Goal: Transaction & Acquisition: Purchase product/service

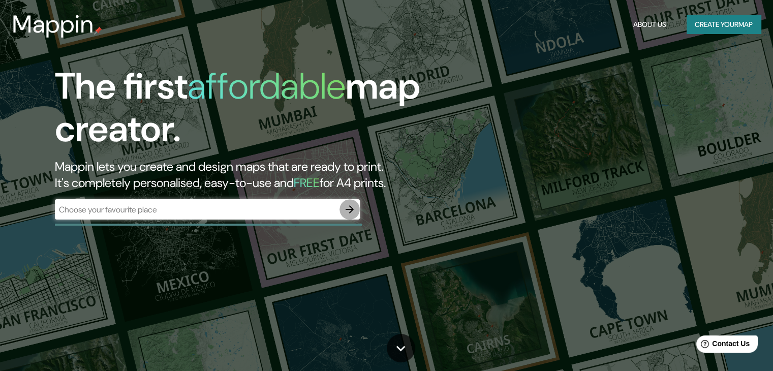
click at [346, 206] on icon "button" at bounding box center [350, 209] width 12 height 12
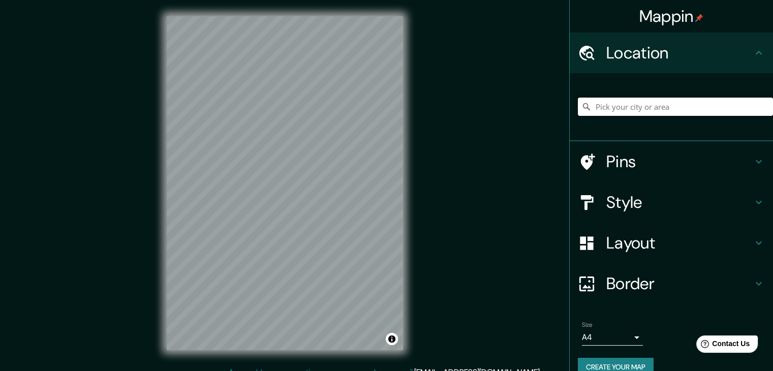
click at [616, 106] on input "Pick your city or area" at bounding box center [675, 107] width 195 height 18
paste input "[STREET_ADDRESS]."
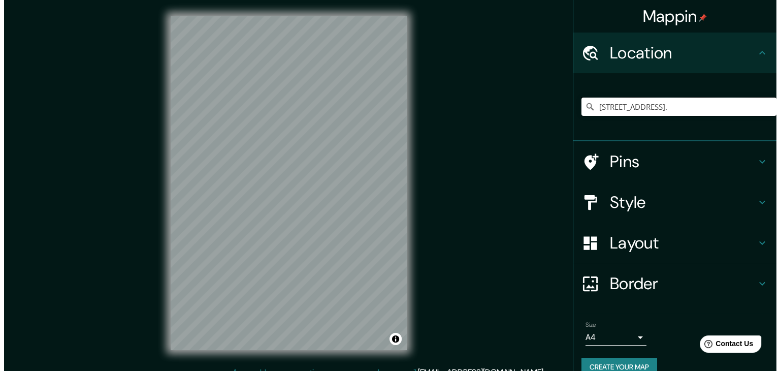
scroll to position [0, 12]
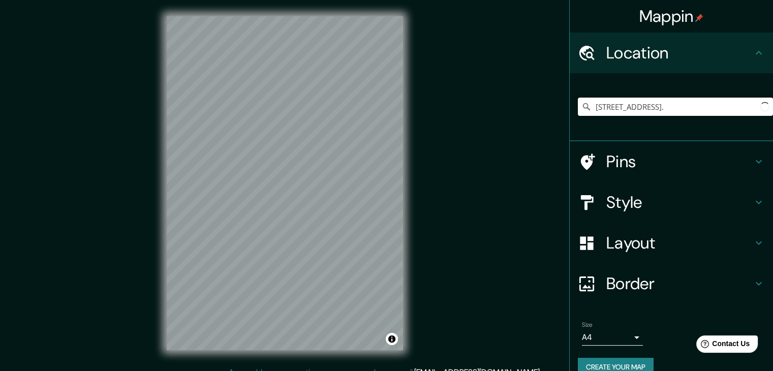
type input "[STREET_ADDRESS]."
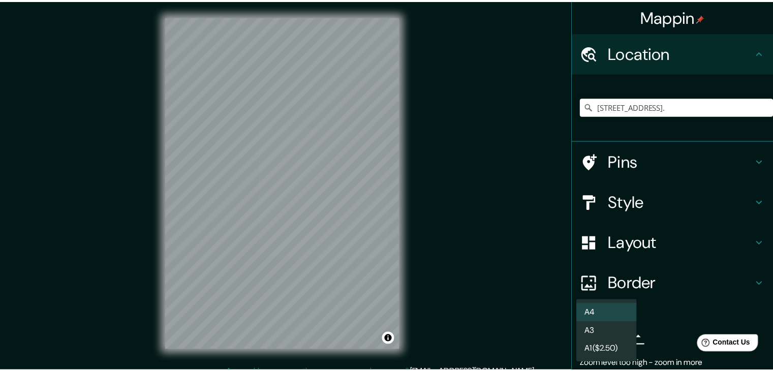
scroll to position [0, 0]
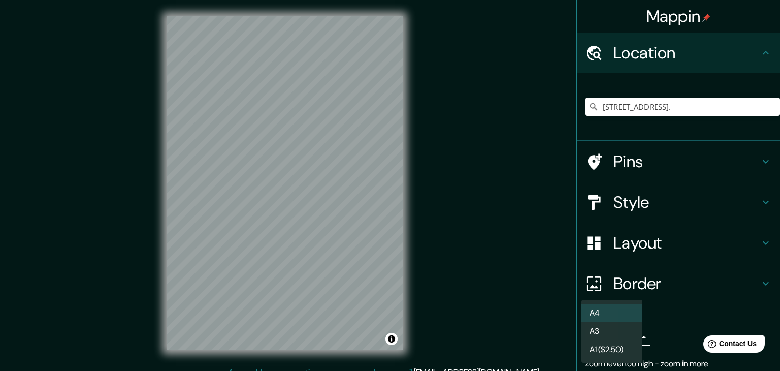
click at [628, 338] on body "Mappin Location [STREET_ADDRESS]. There was an error reaching the server Pins S…" at bounding box center [390, 185] width 780 height 371
click at [624, 339] on li "A3" at bounding box center [612, 331] width 61 height 18
click at [624, 339] on body "Mappin Location [STREET_ADDRESS]. There was an error reaching the server Pins S…" at bounding box center [390, 185] width 780 height 371
click at [625, 316] on li "A4" at bounding box center [612, 313] width 61 height 18
type input "single"
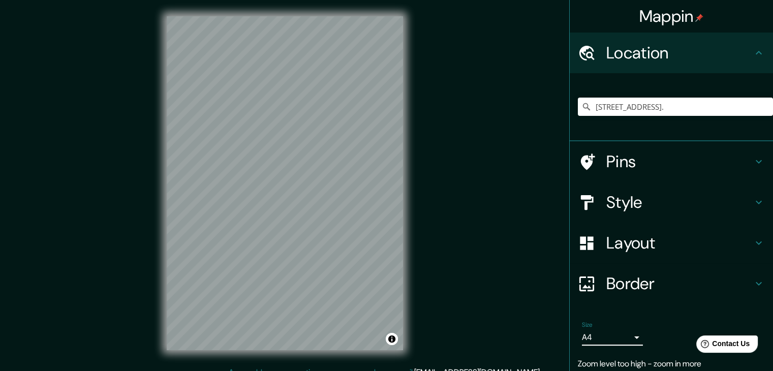
click at [645, 163] on h4 "Pins" at bounding box center [679, 161] width 146 height 20
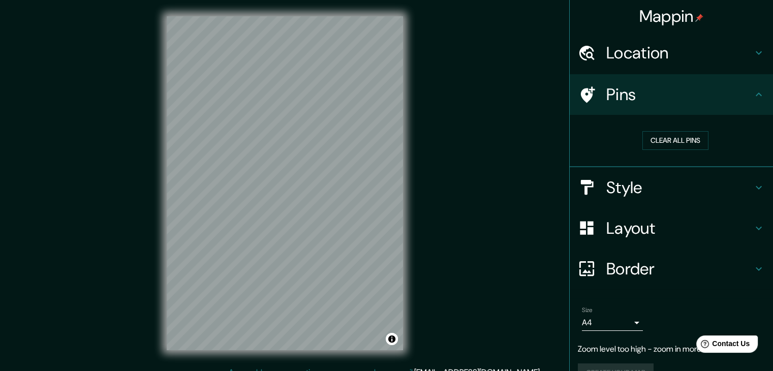
click at [652, 184] on h4 "Style" at bounding box center [679, 187] width 146 height 20
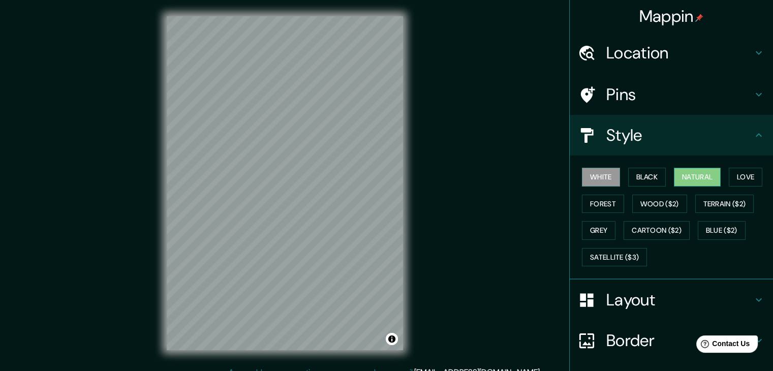
click at [685, 176] on button "Natural" at bounding box center [697, 177] width 47 height 19
click at [642, 179] on button "Black" at bounding box center [647, 177] width 38 height 19
click at [603, 184] on button "White" at bounding box center [601, 177] width 38 height 19
click at [610, 210] on button "Forest" at bounding box center [603, 204] width 42 height 19
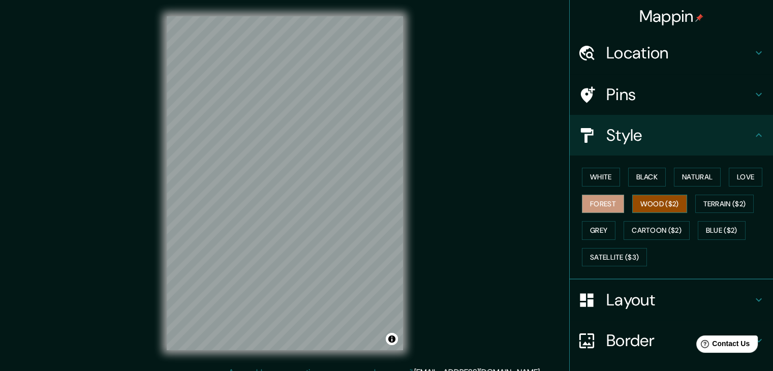
click at [636, 208] on button "Wood ($2)" at bounding box center [659, 204] width 55 height 19
click at [613, 203] on button "Forest" at bounding box center [603, 204] width 42 height 19
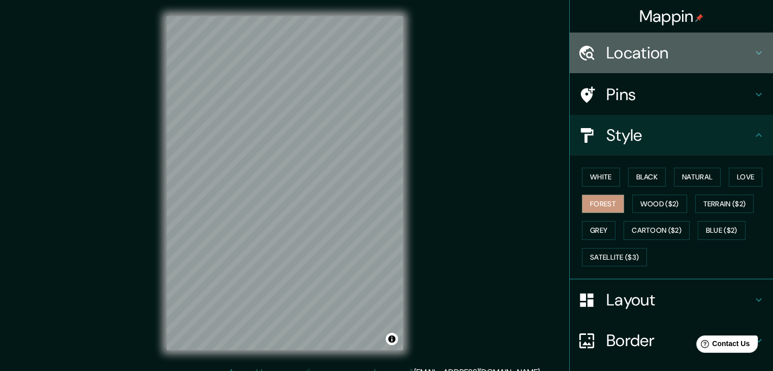
click at [676, 58] on h4 "Location" at bounding box center [679, 53] width 146 height 20
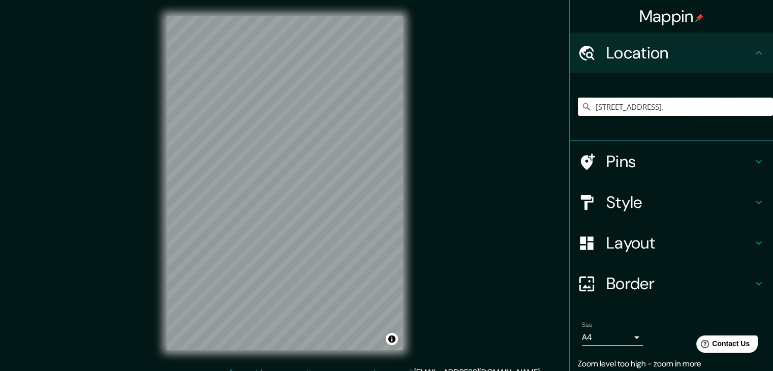
click at [693, 100] on input "[STREET_ADDRESS]." at bounding box center [675, 107] width 195 height 18
click at [581, 106] on icon at bounding box center [586, 107] width 10 height 10
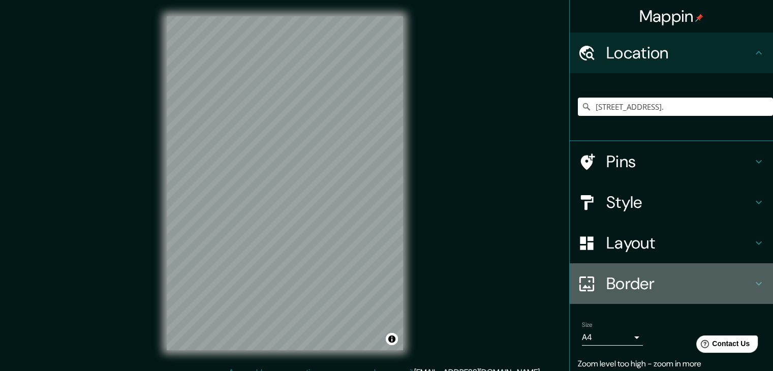
click at [629, 281] on h4 "Border" at bounding box center [679, 283] width 146 height 20
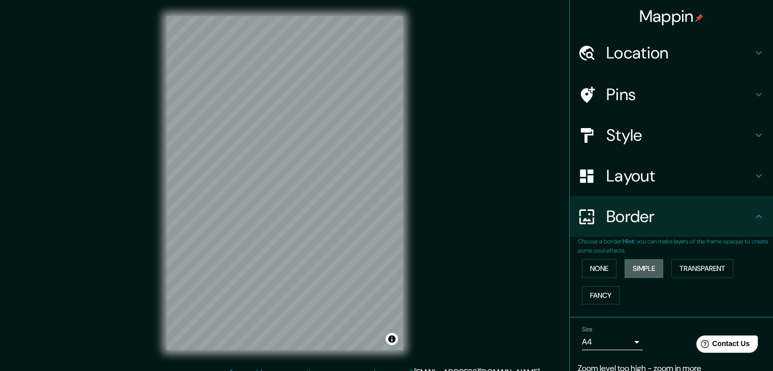
click at [631, 267] on button "Simple" at bounding box center [643, 268] width 39 height 19
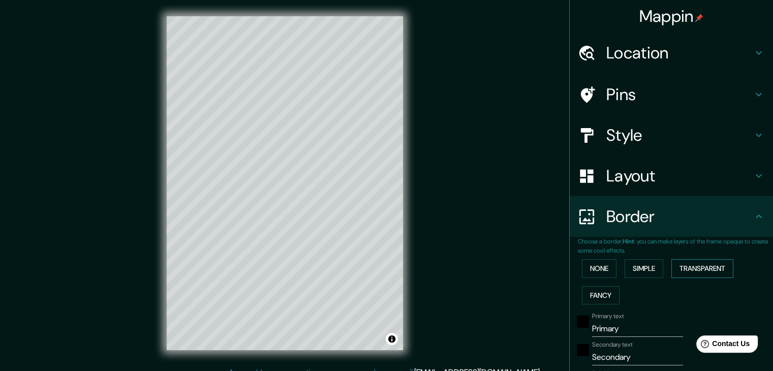
click at [703, 271] on button "Transparent" at bounding box center [702, 268] width 62 height 19
click at [599, 291] on button "Fancy" at bounding box center [601, 295] width 38 height 19
click at [588, 270] on button "None" at bounding box center [599, 268] width 35 height 19
